Goal: Information Seeking & Learning: Find specific fact

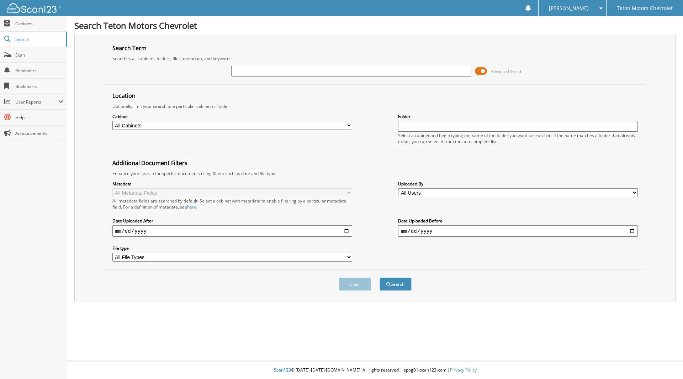
click at [330, 75] on input "text" at bounding box center [351, 71] width 240 height 11
type input "206048981"
click at [380, 278] on button "Search" at bounding box center [396, 284] width 32 height 13
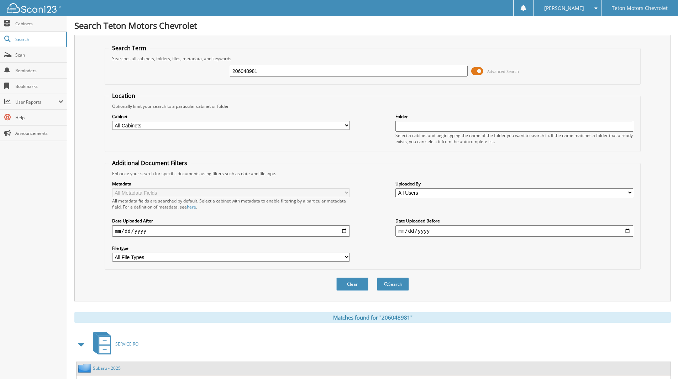
scroll to position [58, 0]
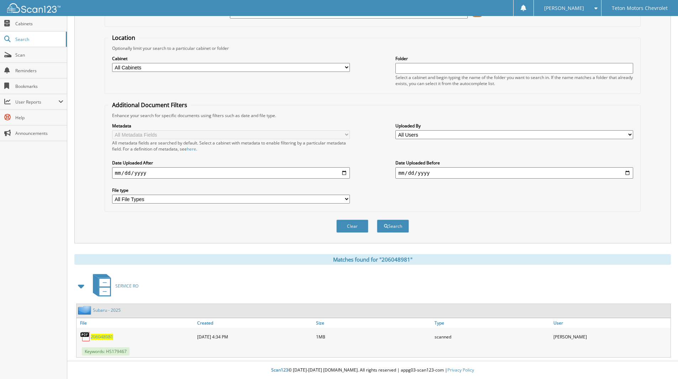
drag, startPoint x: 107, startPoint y: 334, endPoint x: 116, endPoint y: 337, distance: 9.5
click at [107, 334] on span "206048981" at bounding box center [102, 337] width 22 height 6
